Goal: Transaction & Acquisition: Obtain resource

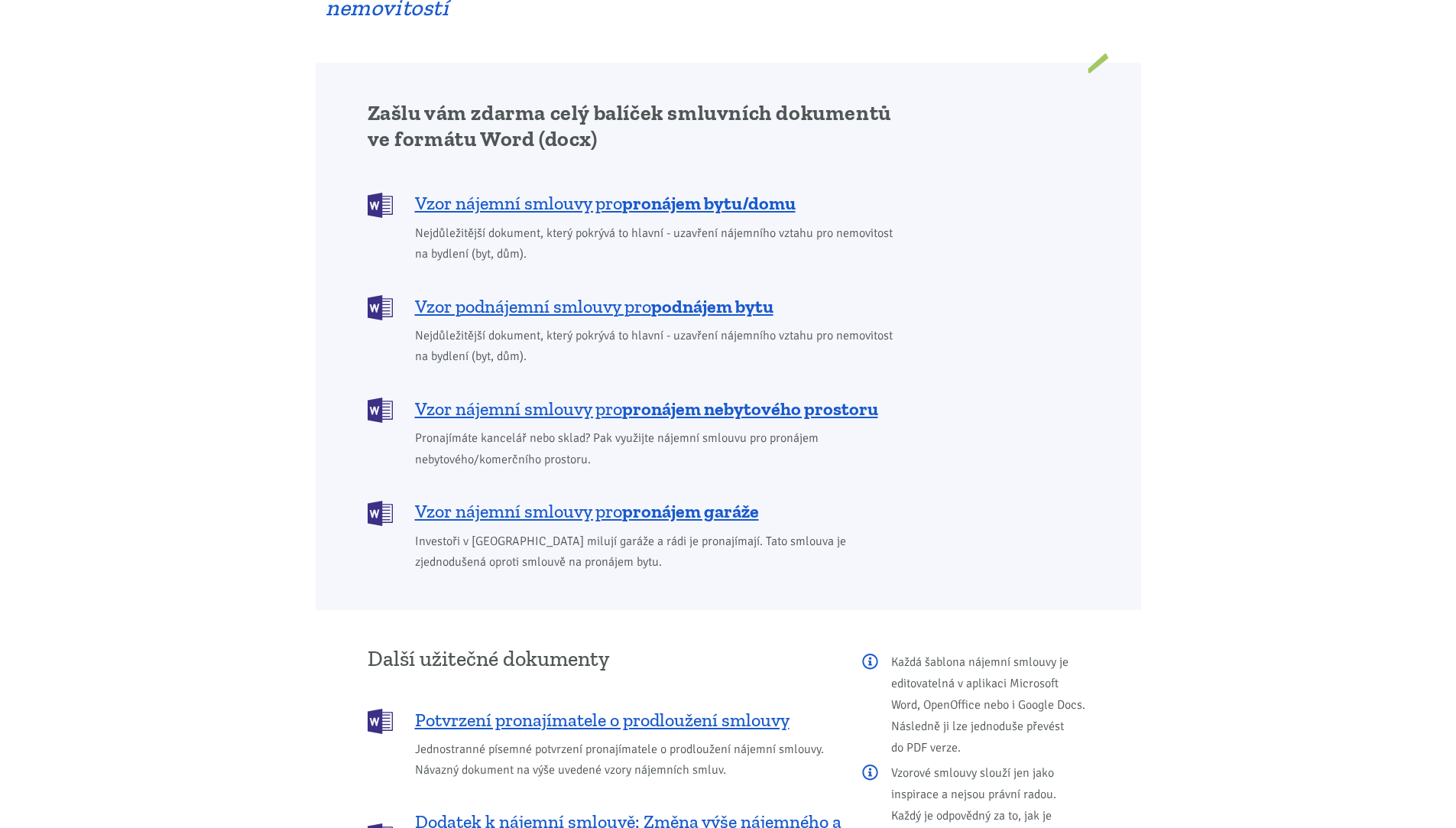
scroll to position [1224, 0]
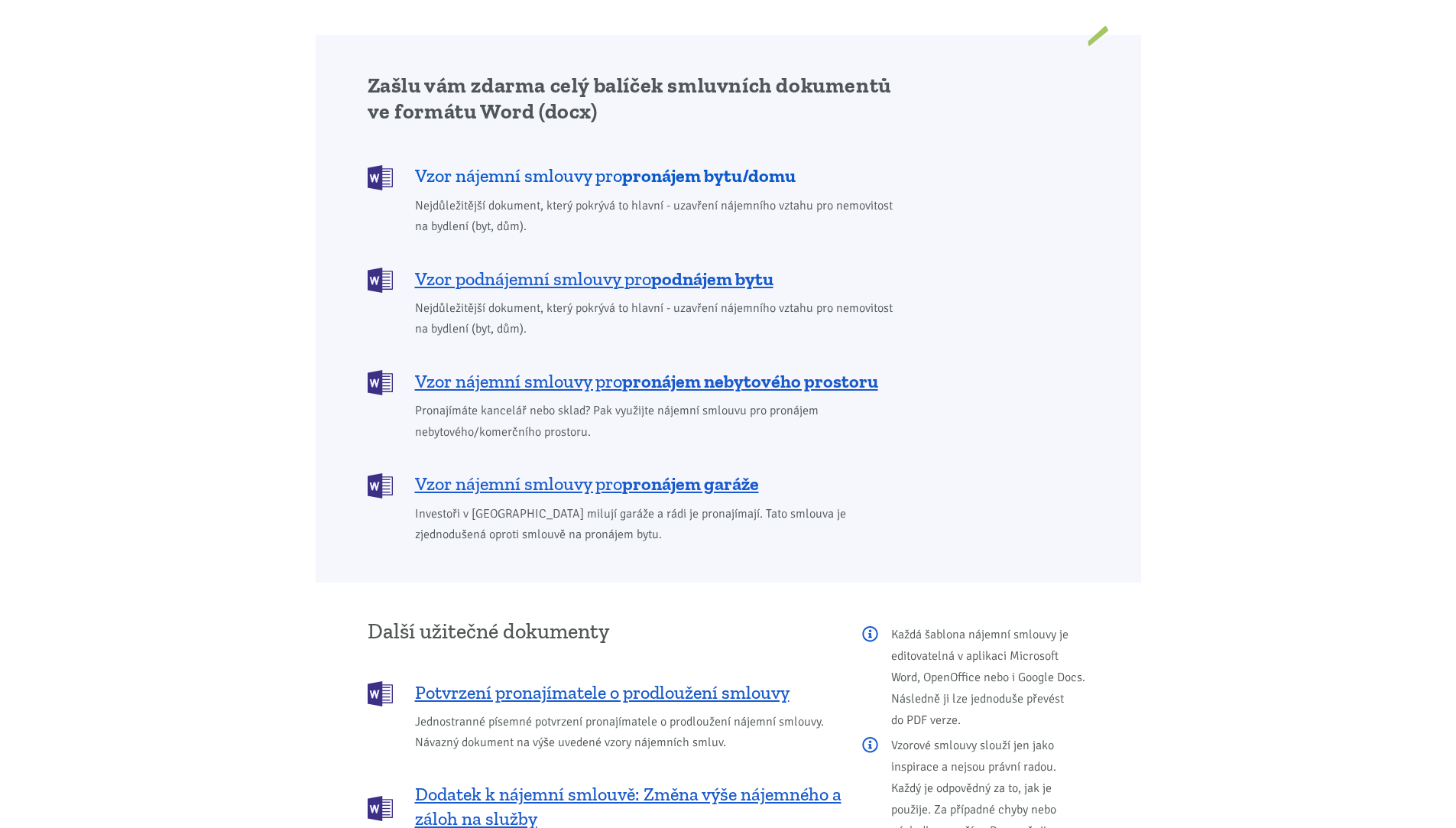
click at [545, 164] on span "Vzor nájemní smlouvy pro pronájem bytu/domu" at bounding box center [605, 175] width 380 height 25
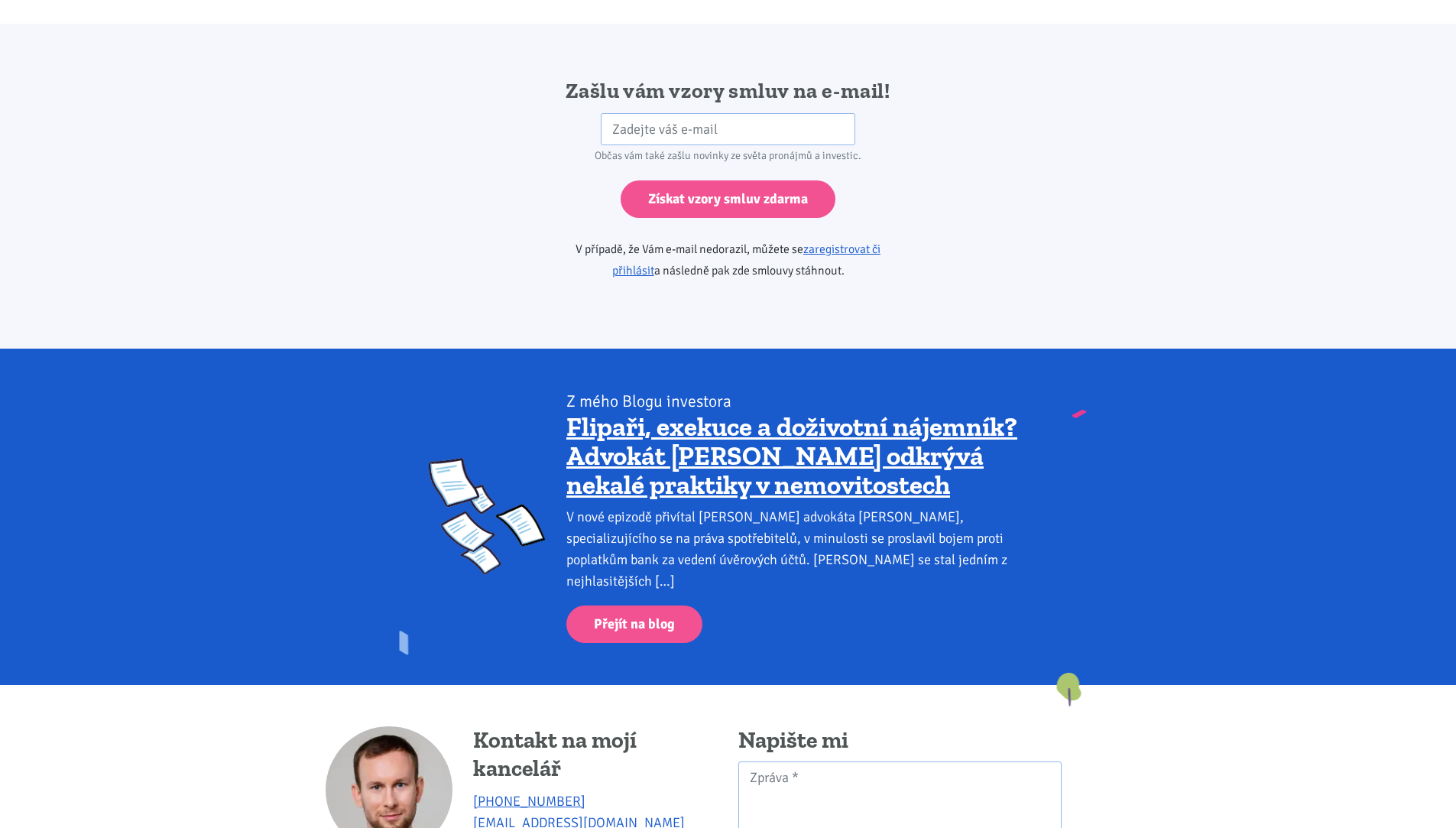
scroll to position [2554, 0]
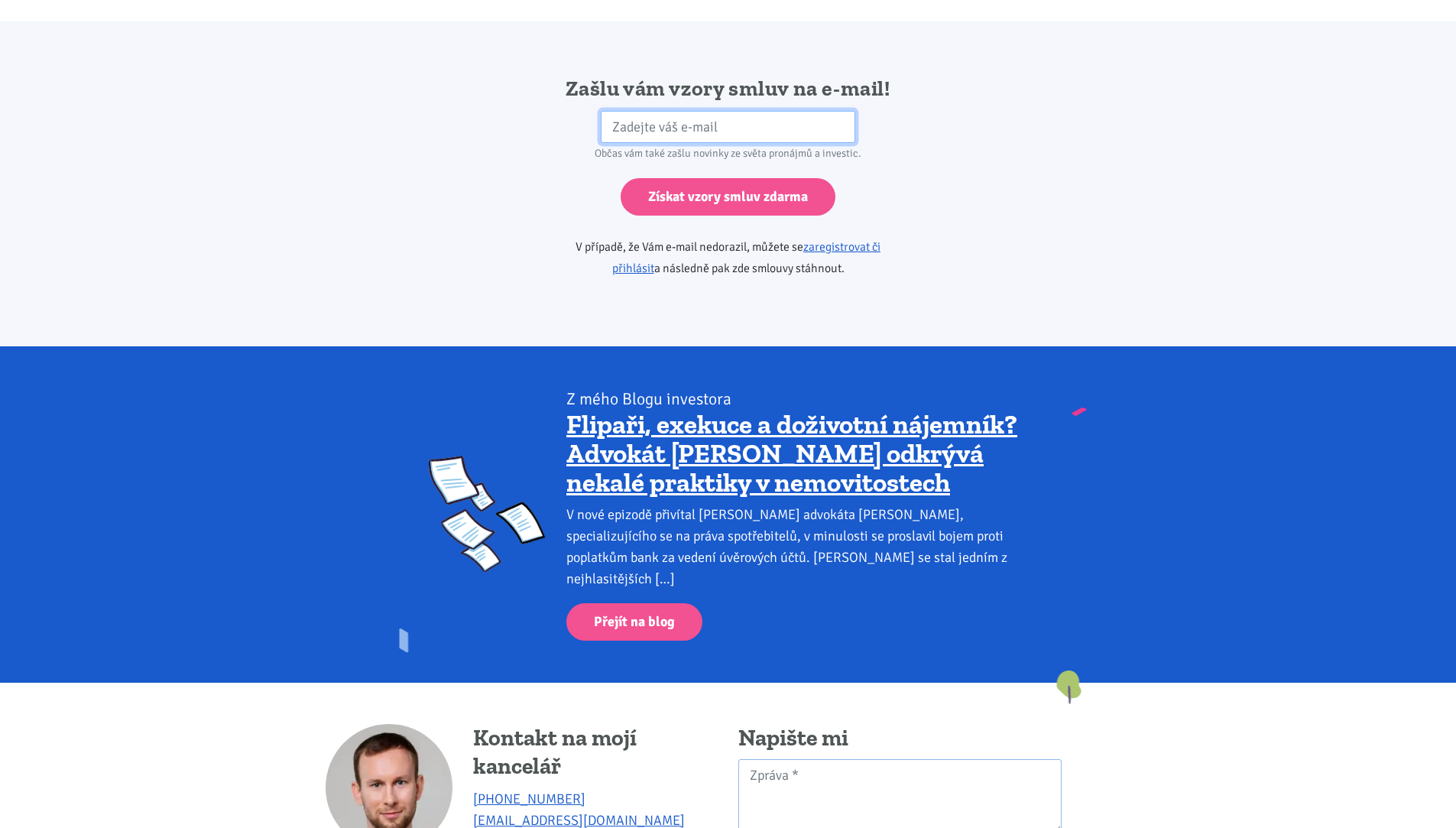
click at [622, 111] on input "email" at bounding box center [728, 127] width 254 height 33
type input "[EMAIL_ADDRESS][DOMAIN_NAME]"
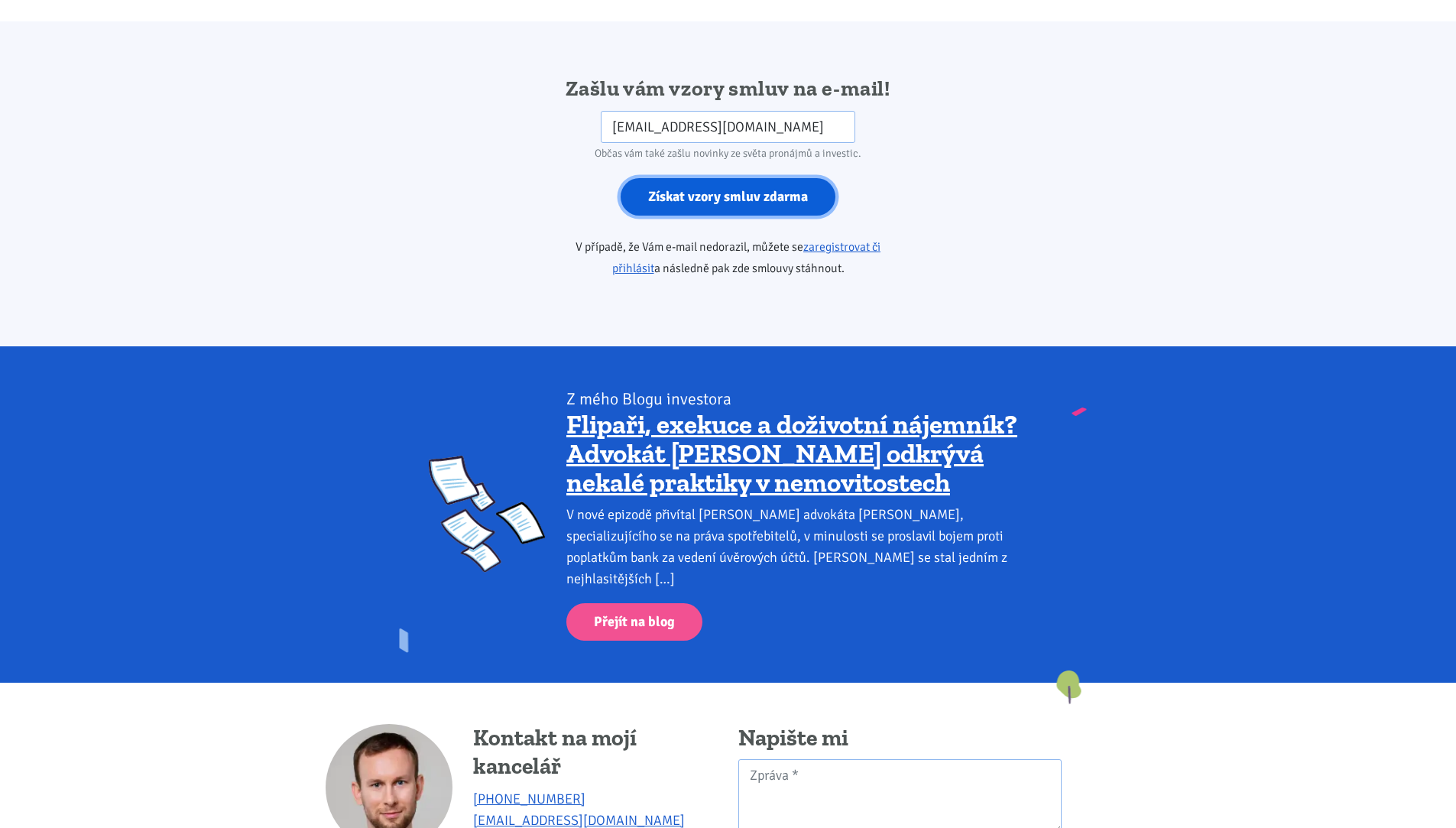
click at [724, 178] on input "Získat vzory smluv zdarma" at bounding box center [728, 197] width 215 height 37
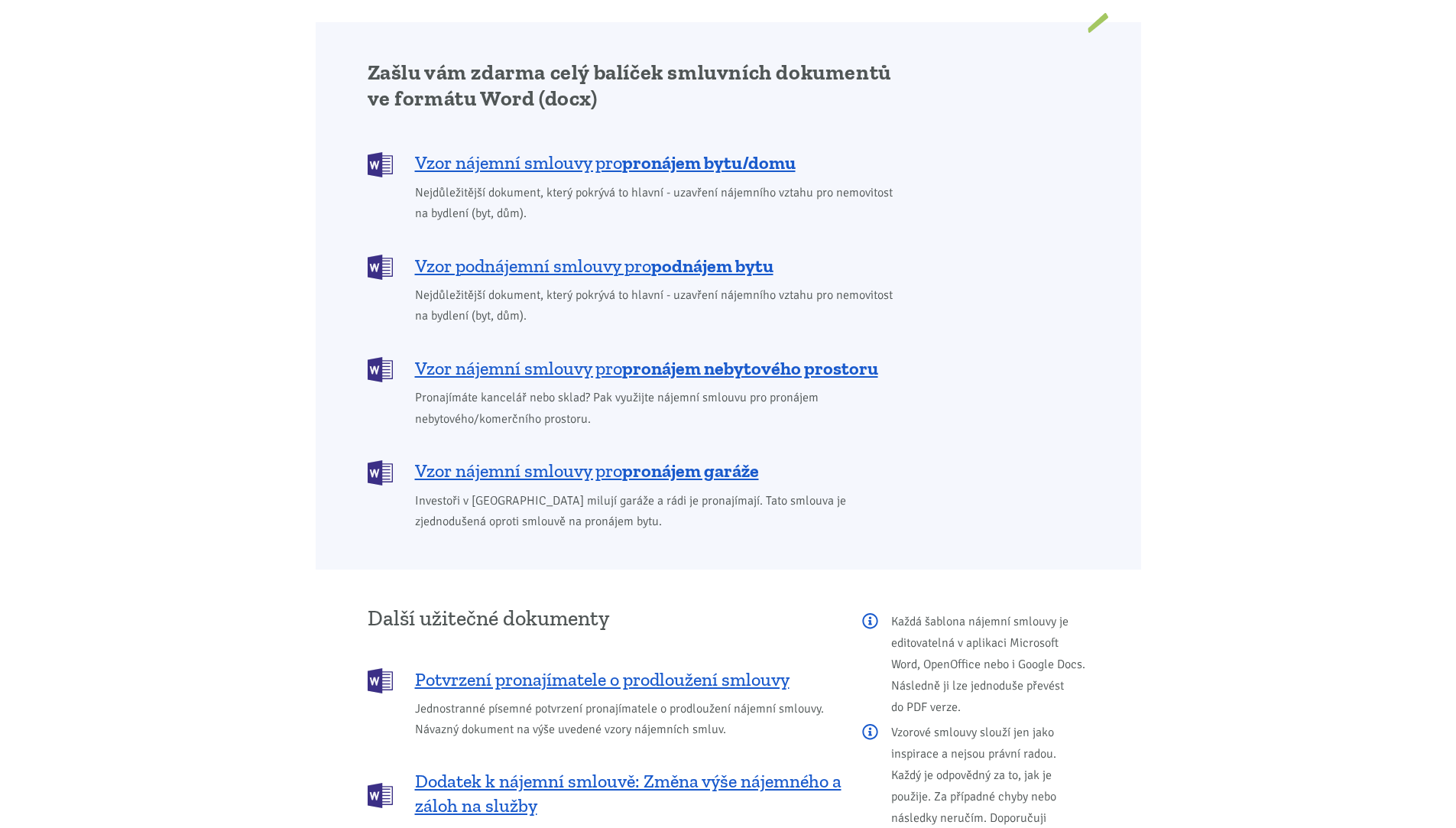
scroll to position [1224, 0]
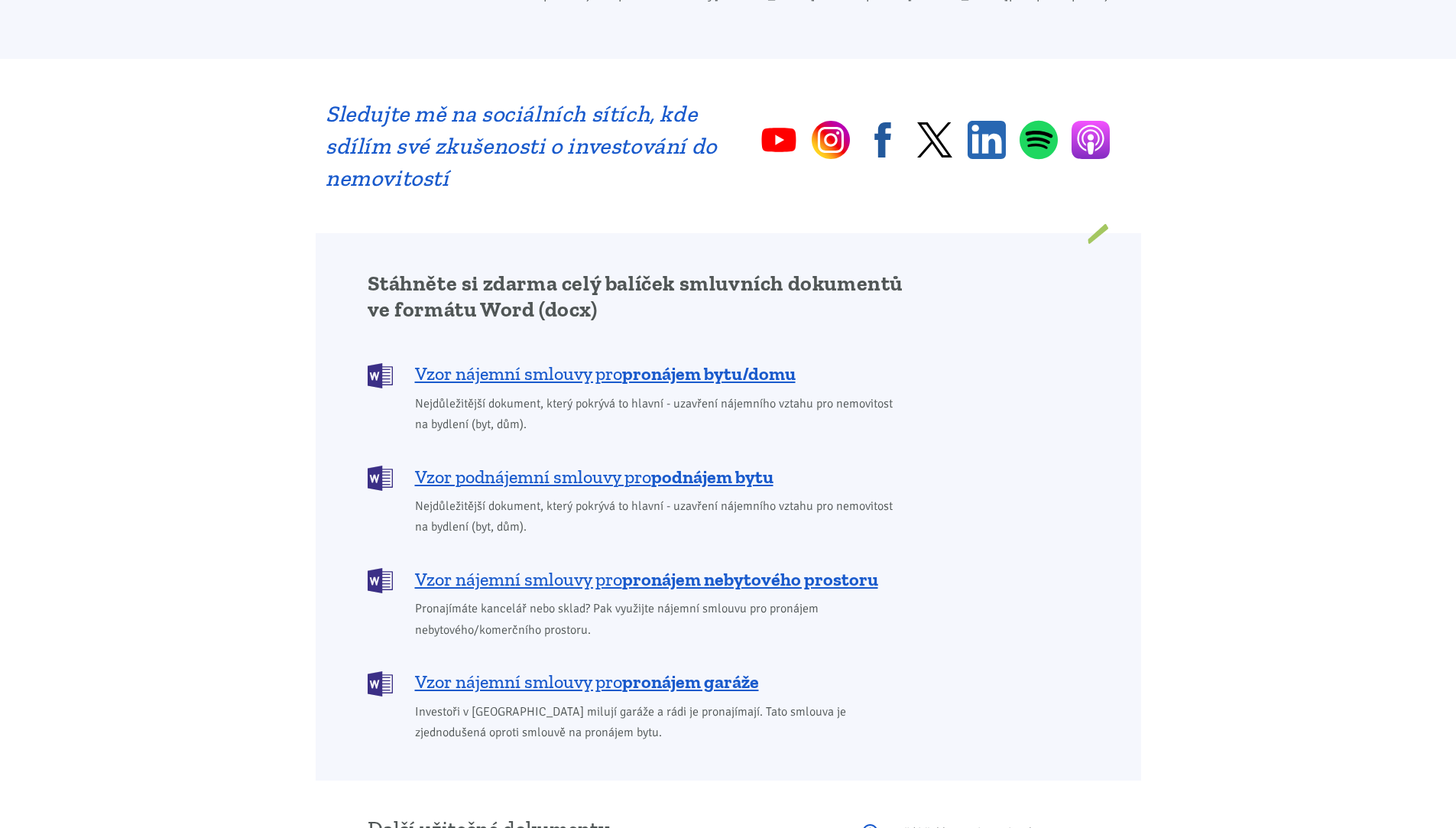
scroll to position [1070, 0]
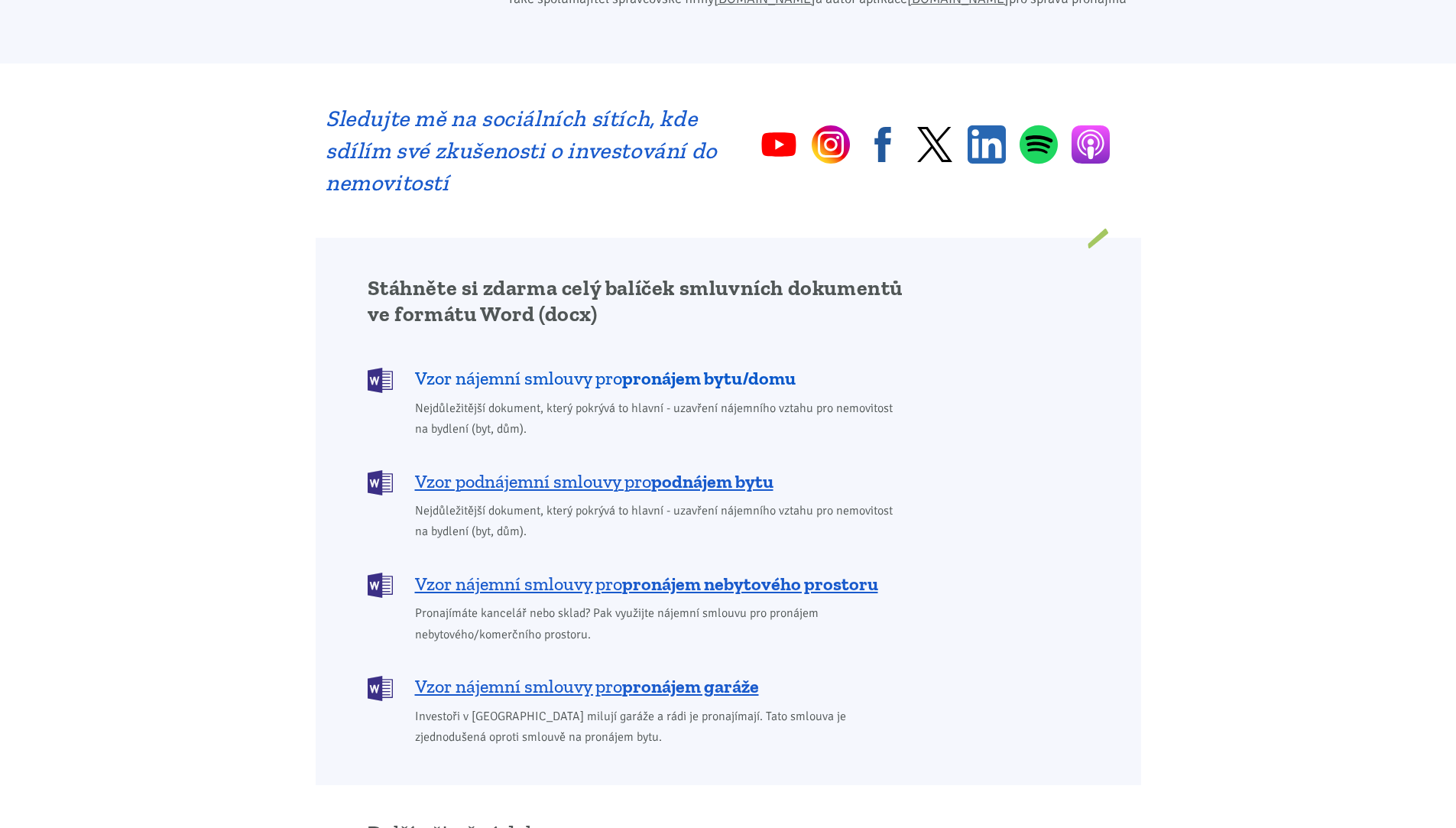
click at [513, 366] on span "Vzor nájemní smlouvy pro pronájem bytu/domu" at bounding box center [605, 378] width 380 height 25
